Goal: Information Seeking & Learning: Find specific page/section

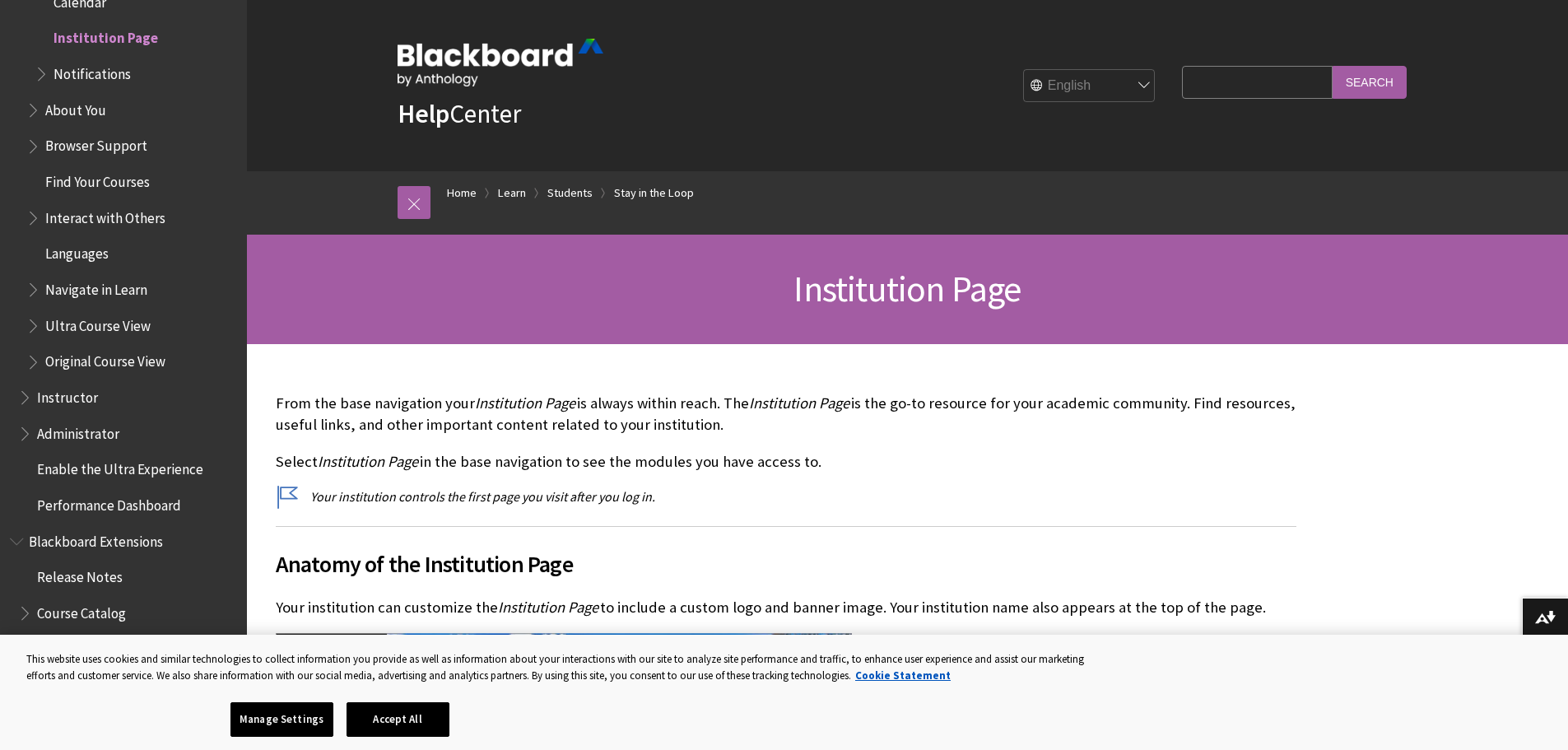
click at [1251, 73] on input "Search Query" at bounding box center [1257, 82] width 150 height 32
type input "student information section"
click at [1398, 91] on input "Search" at bounding box center [1369, 82] width 74 height 32
